Goal: Task Accomplishment & Management: Manage account settings

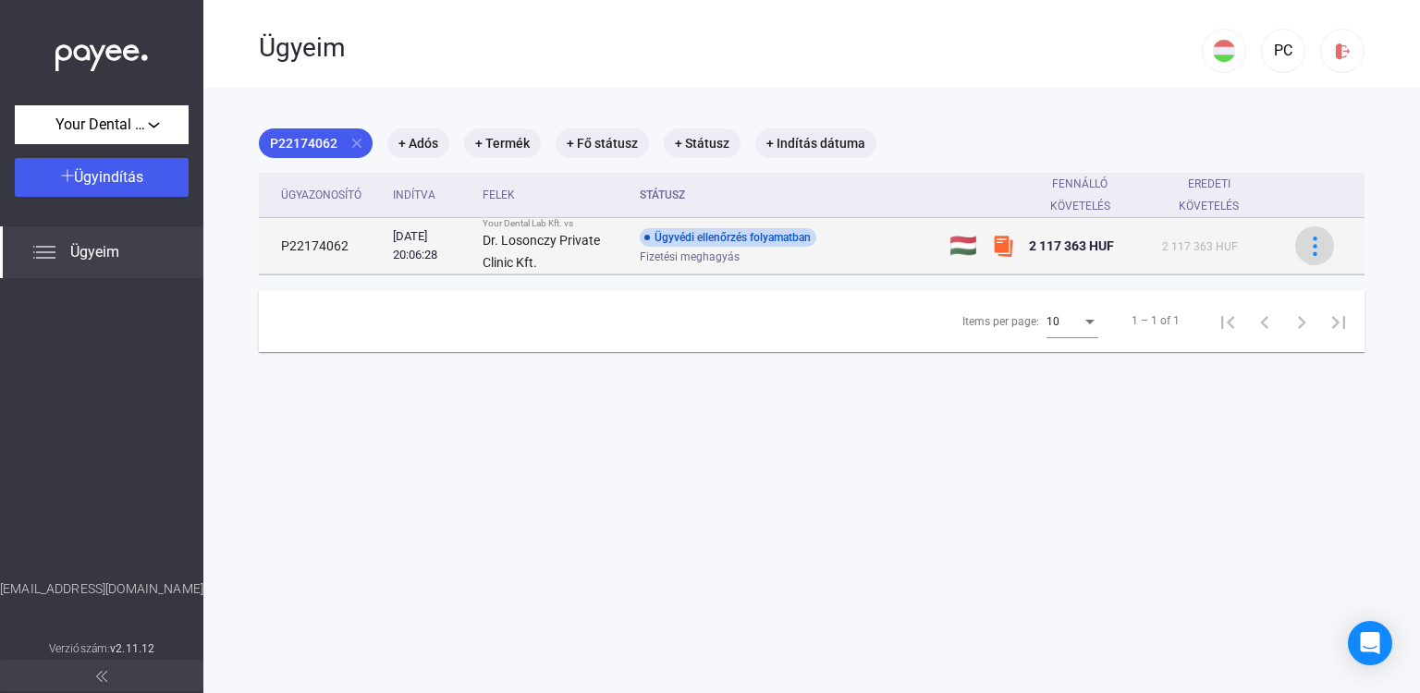
click at [1305, 250] on img at bounding box center [1314, 246] width 19 height 19
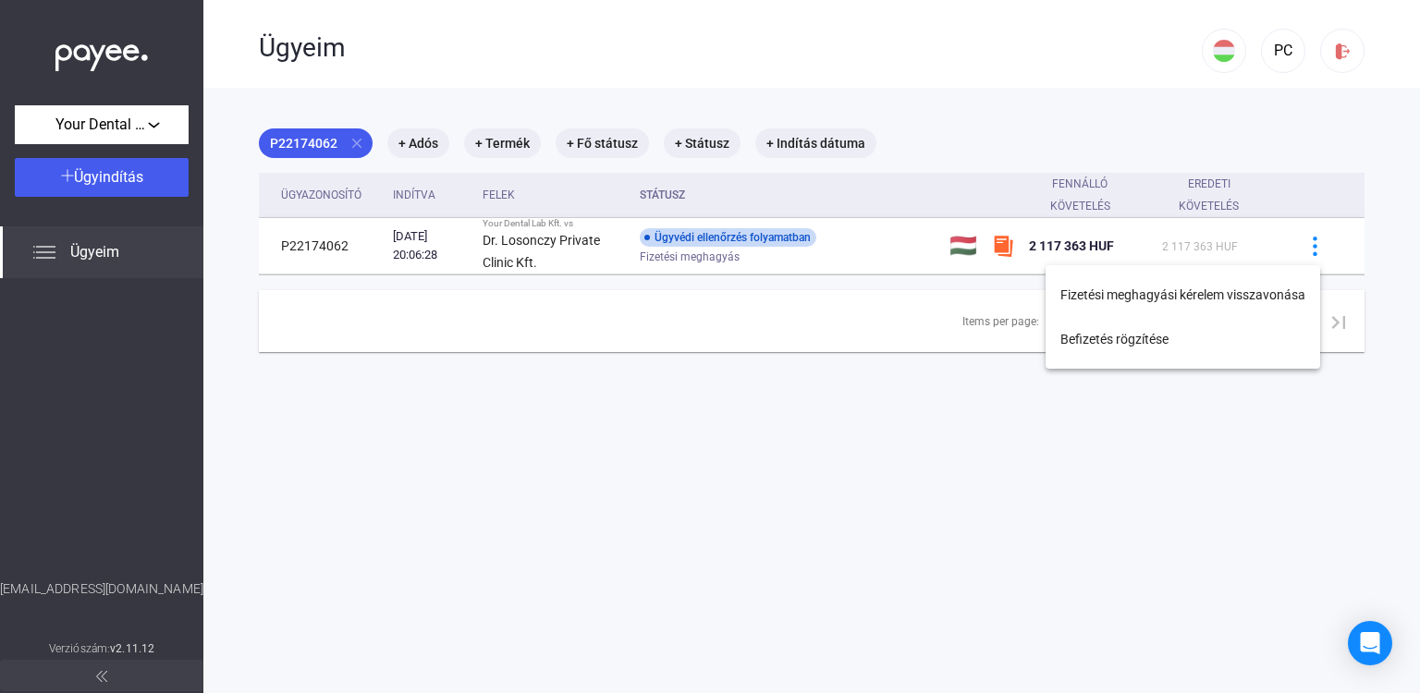
click at [1302, 247] on div at bounding box center [710, 346] width 1420 height 693
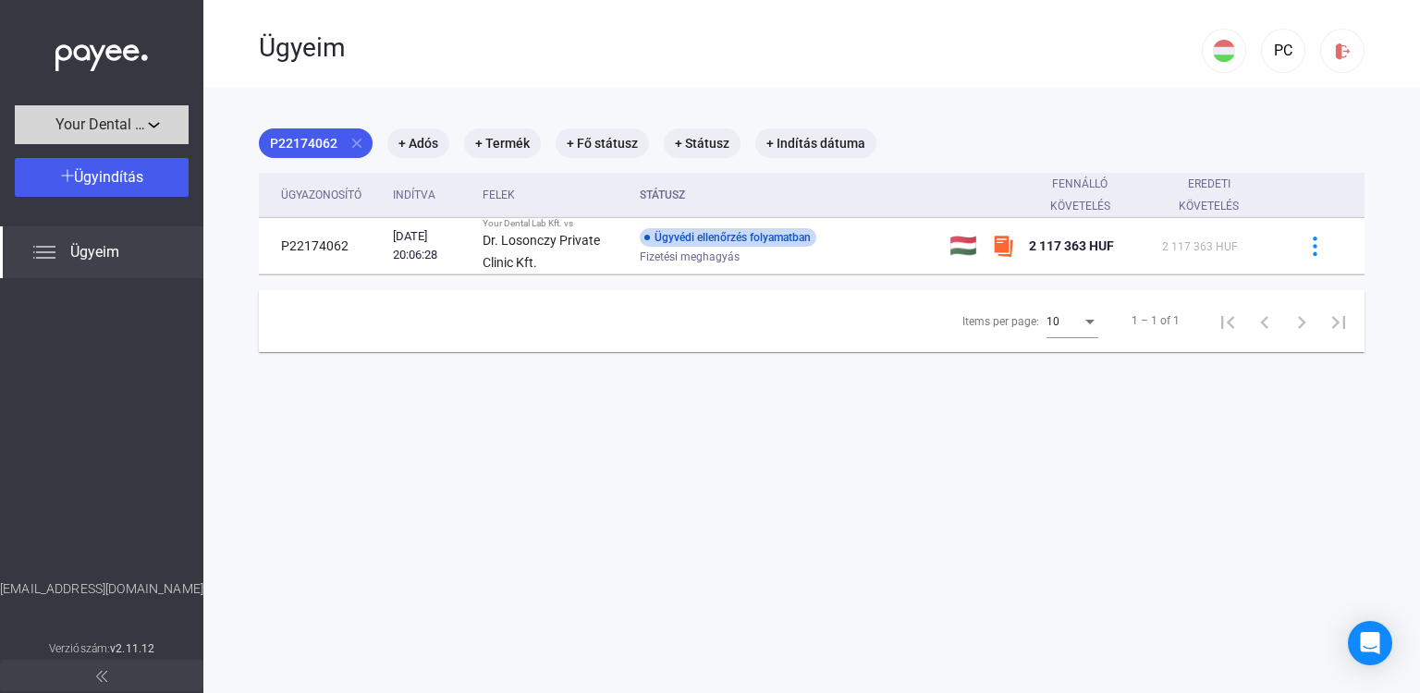
click at [151, 120] on div "Your Dental Lab Kft." at bounding box center [101, 125] width 163 height 23
click at [151, 120] on div at bounding box center [710, 346] width 1420 height 693
click at [1281, 56] on div "PC" at bounding box center [1282, 51] width 31 height 22
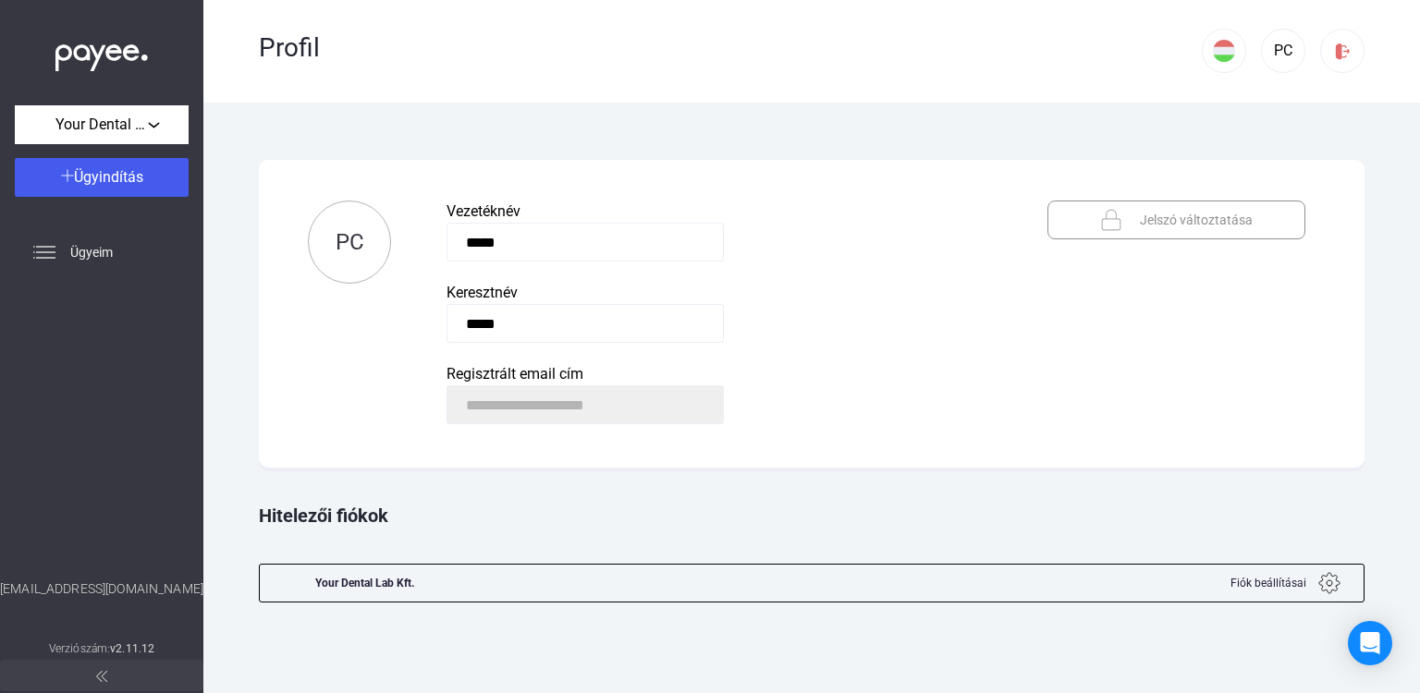
click at [1274, 589] on span "Fiók beállításai" at bounding box center [1268, 583] width 76 height 22
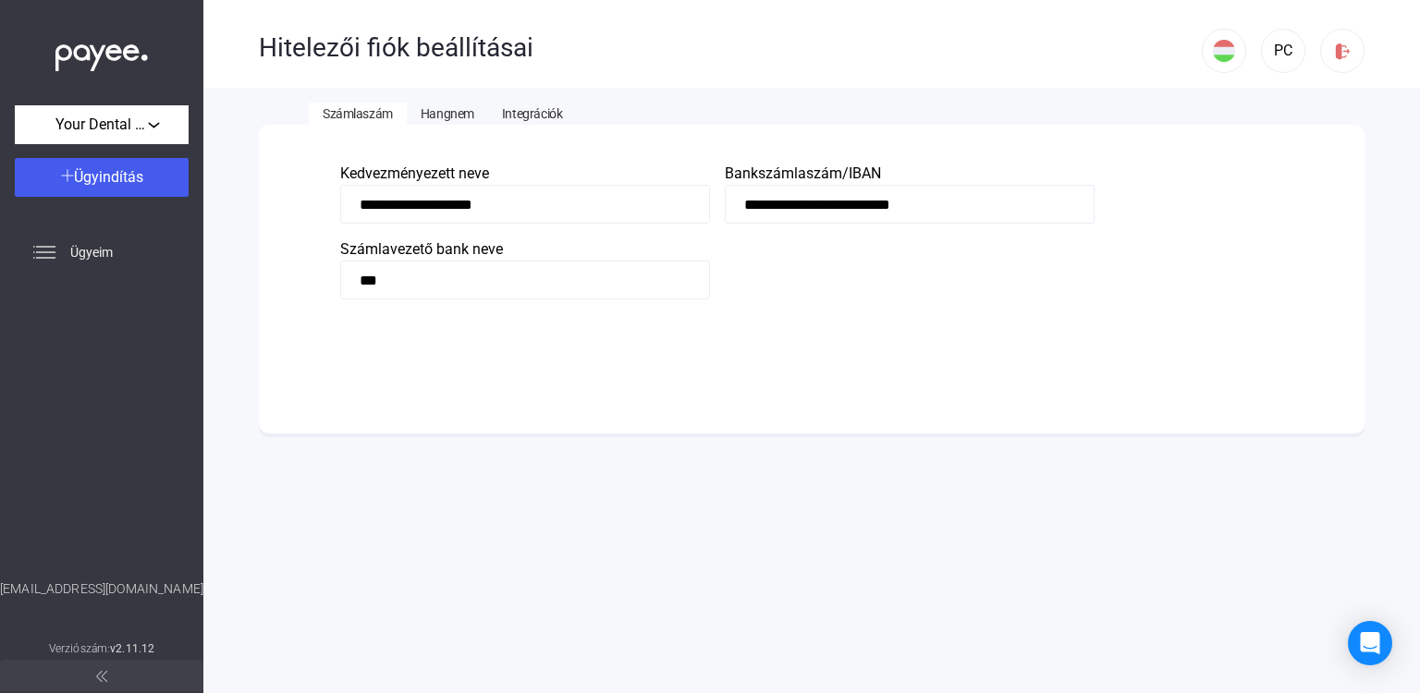
click at [447, 112] on span "Hangnem" at bounding box center [448, 113] width 54 height 15
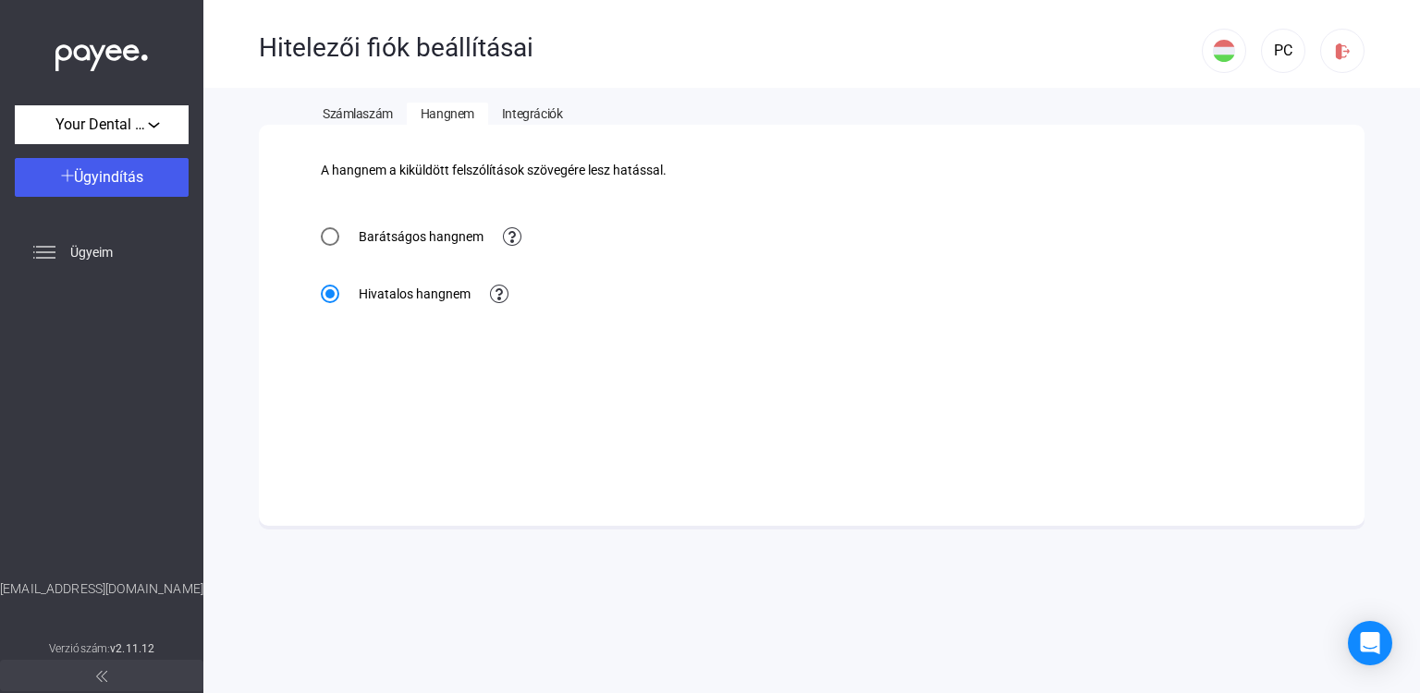
click at [514, 112] on span "Integrációk" at bounding box center [532, 113] width 60 height 15
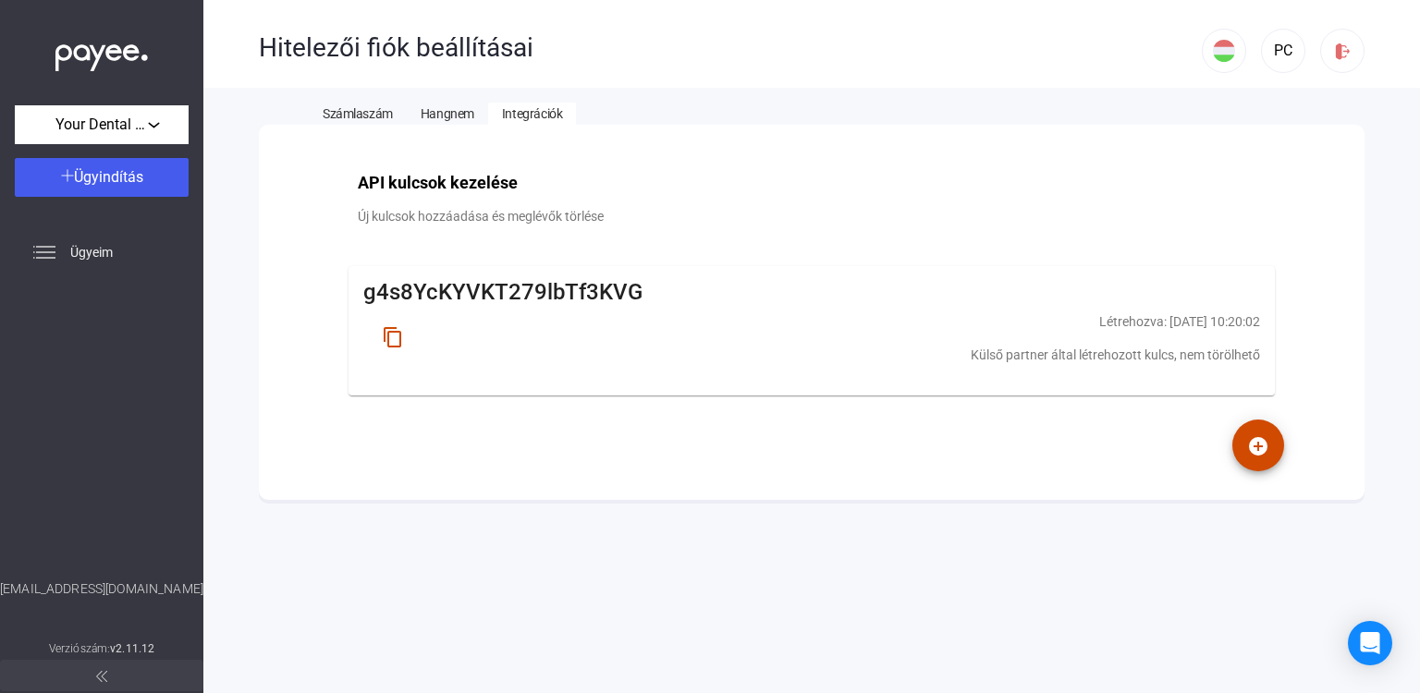
click at [346, 111] on span "Számlaszám" at bounding box center [358, 113] width 70 height 15
